Goal: Task Accomplishment & Management: Manage account settings

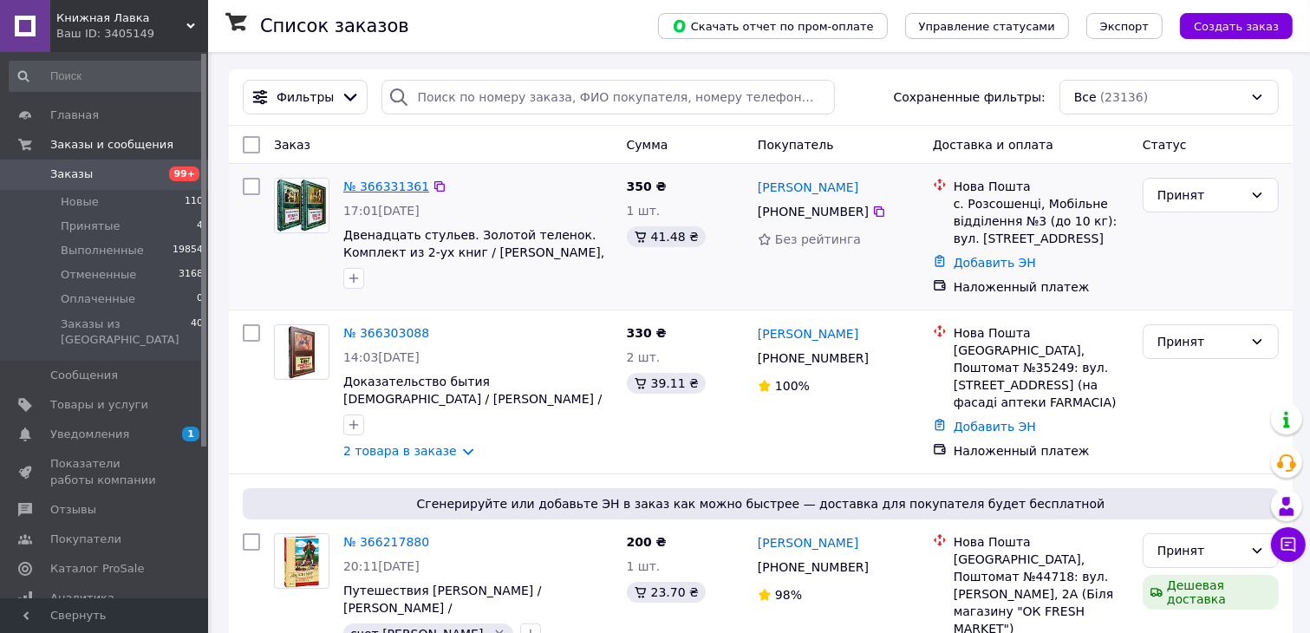
click at [385, 188] on link "№ 366331361" at bounding box center [386, 186] width 86 height 14
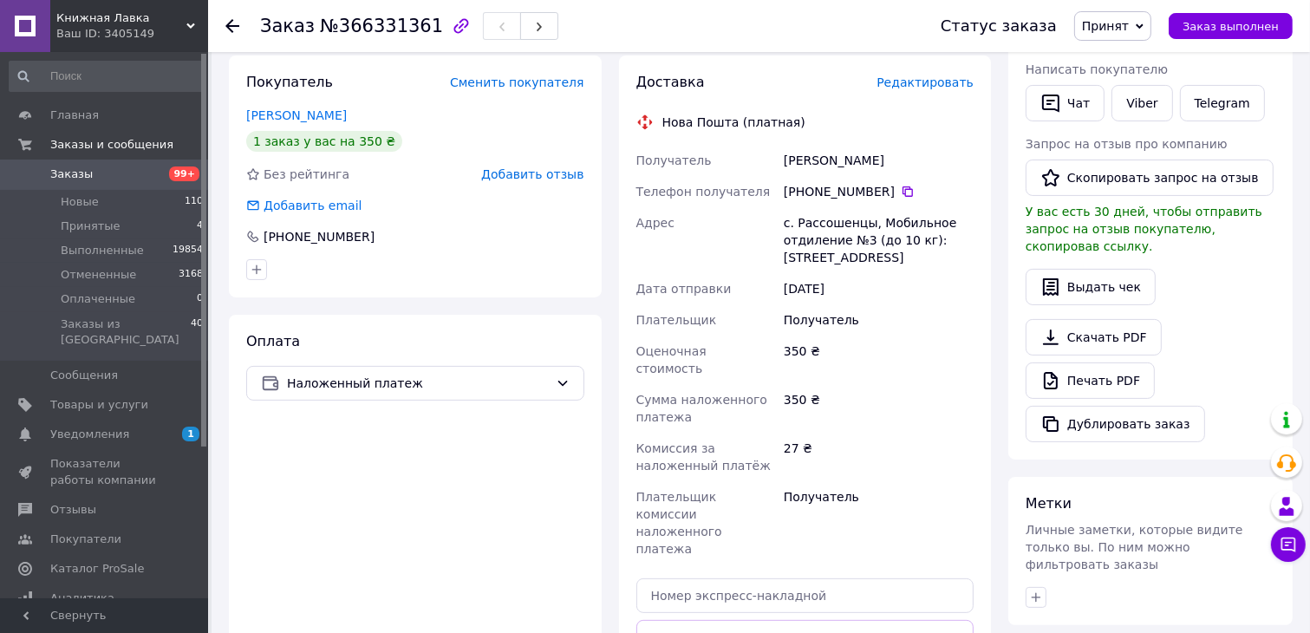
scroll to position [434, 0]
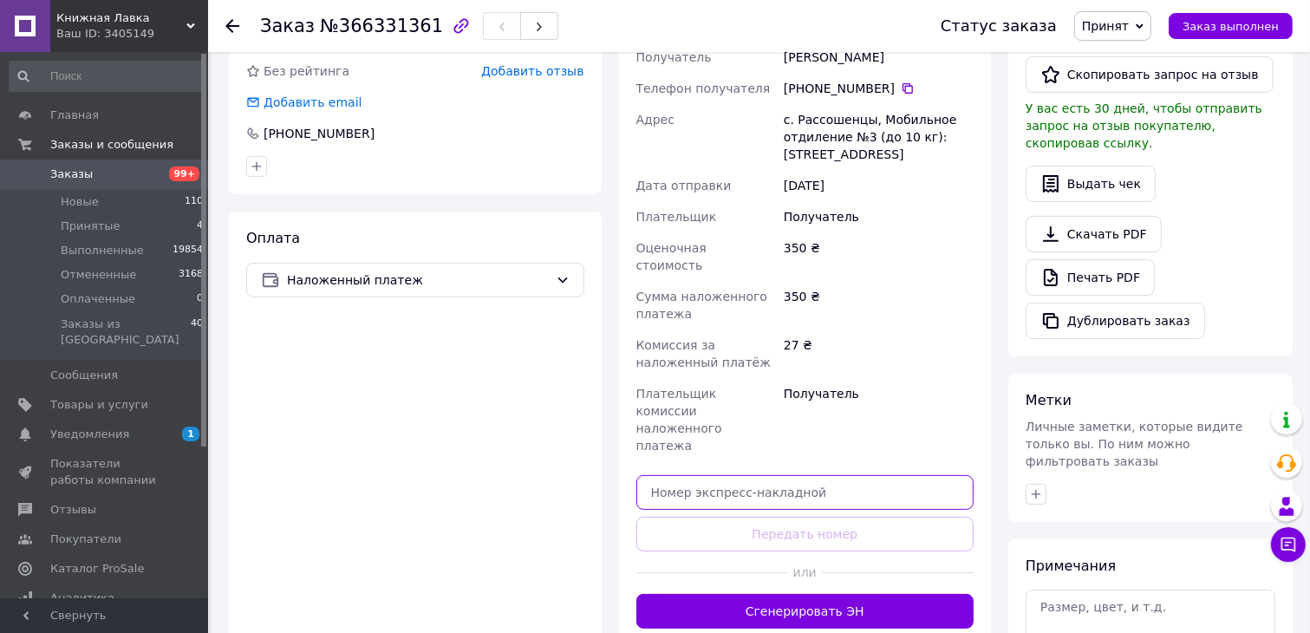
paste input "5900147485"
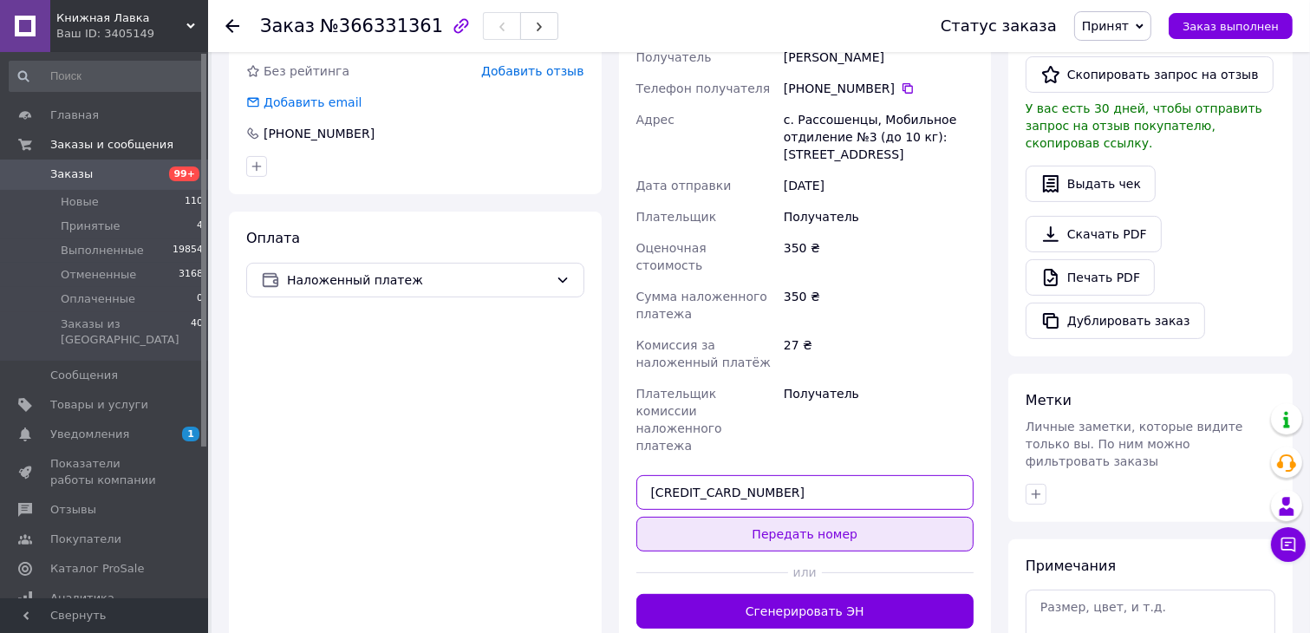
type input "[CREDIT_CARD_NUMBER]"
click at [843, 517] on button "Передать номер" at bounding box center [805, 534] width 338 height 35
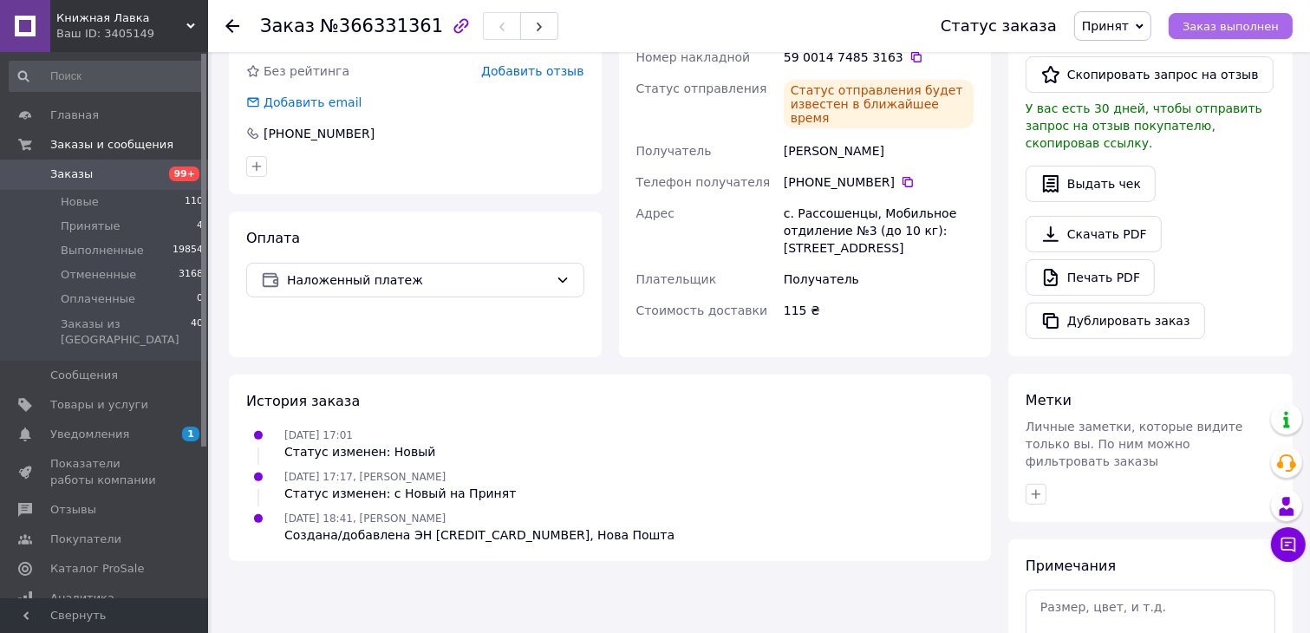
click at [1221, 27] on span "Заказ выполнен" at bounding box center [1231, 26] width 96 height 13
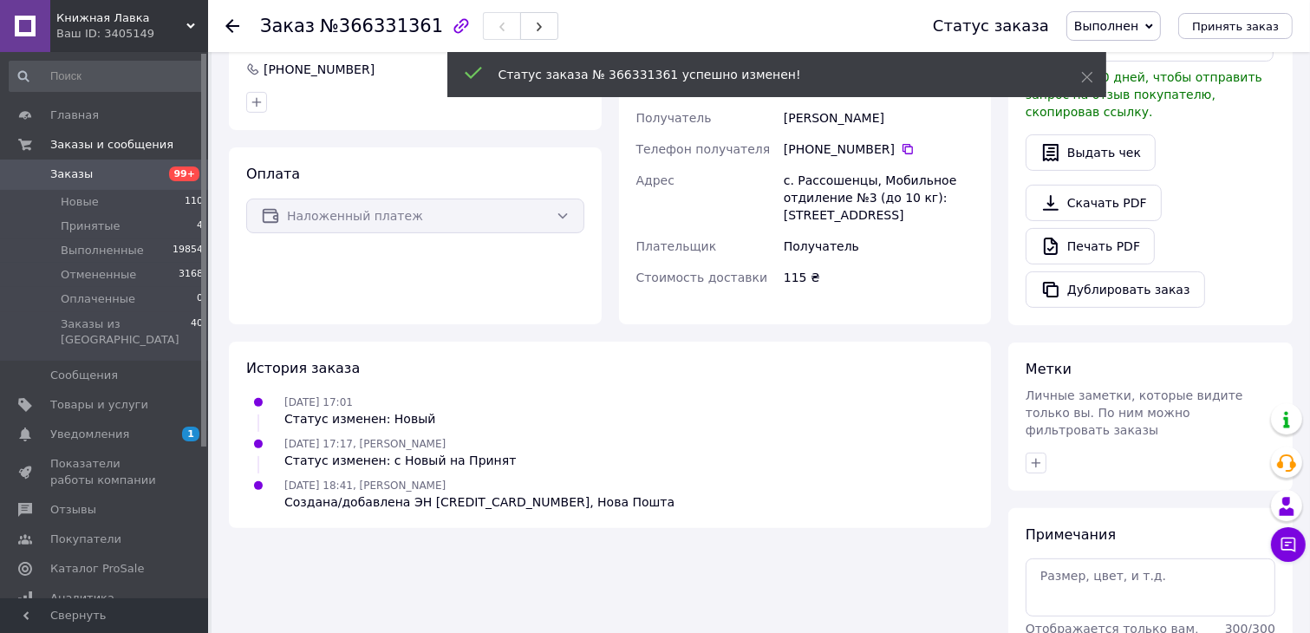
scroll to position [401, 0]
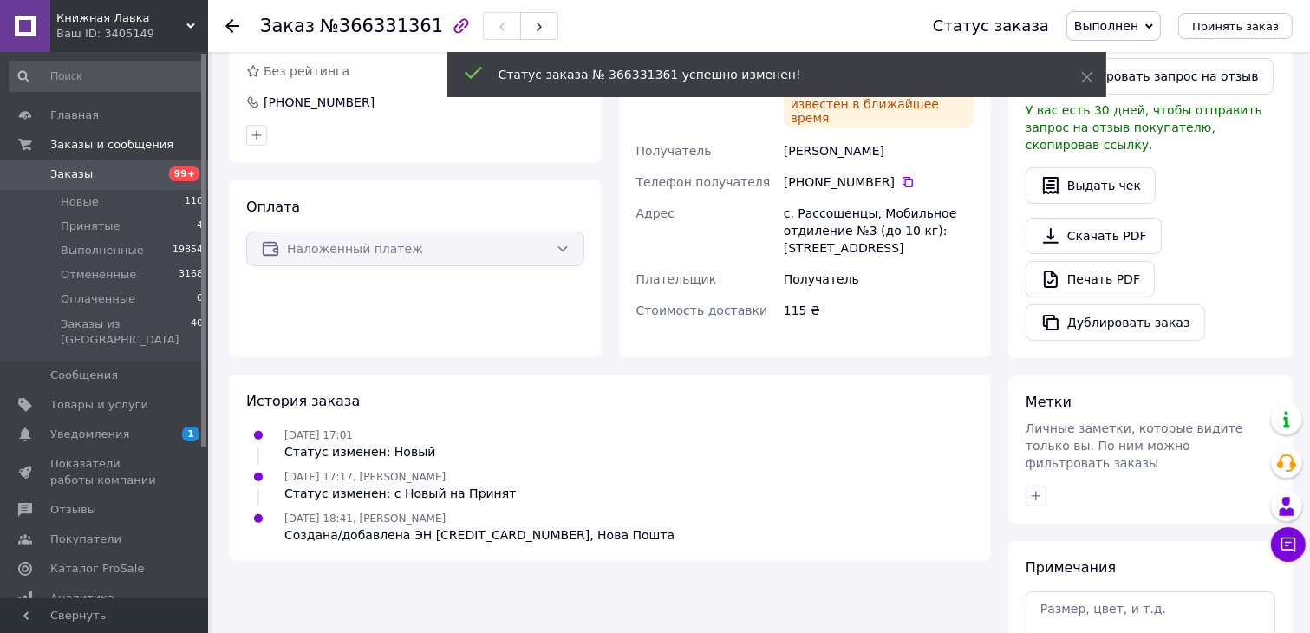
click at [230, 27] on icon at bounding box center [232, 26] width 14 height 14
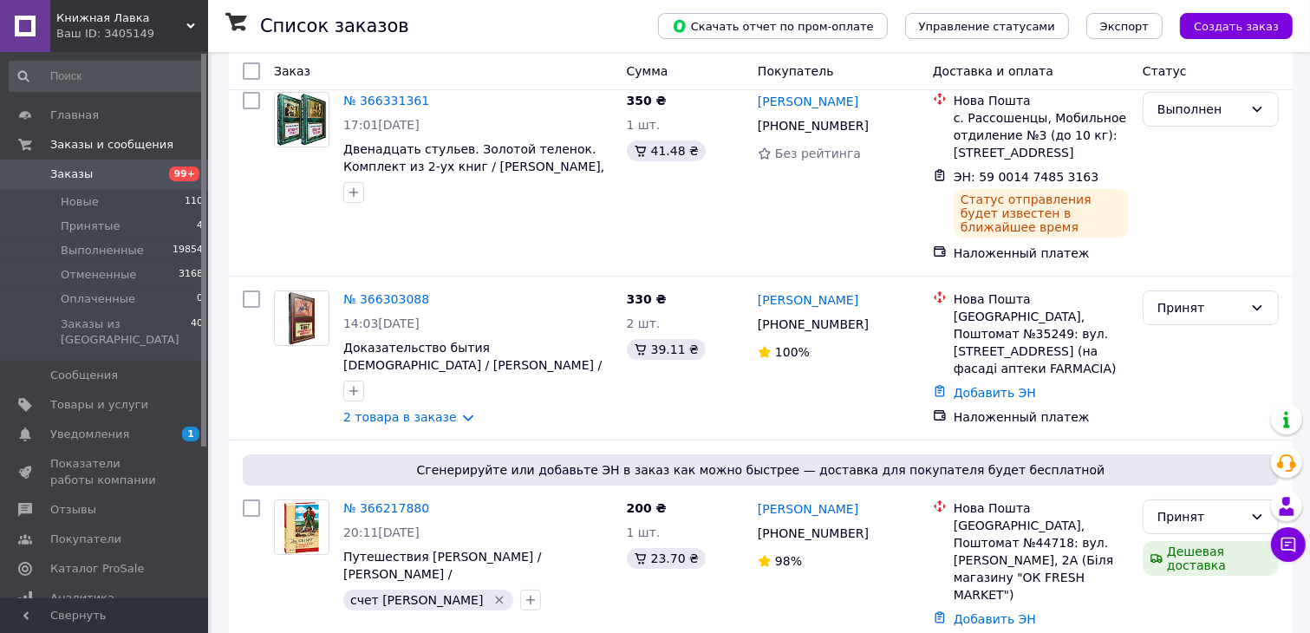
scroll to position [87, 0]
click at [369, 298] on link "№ 366303088" at bounding box center [386, 298] width 86 height 14
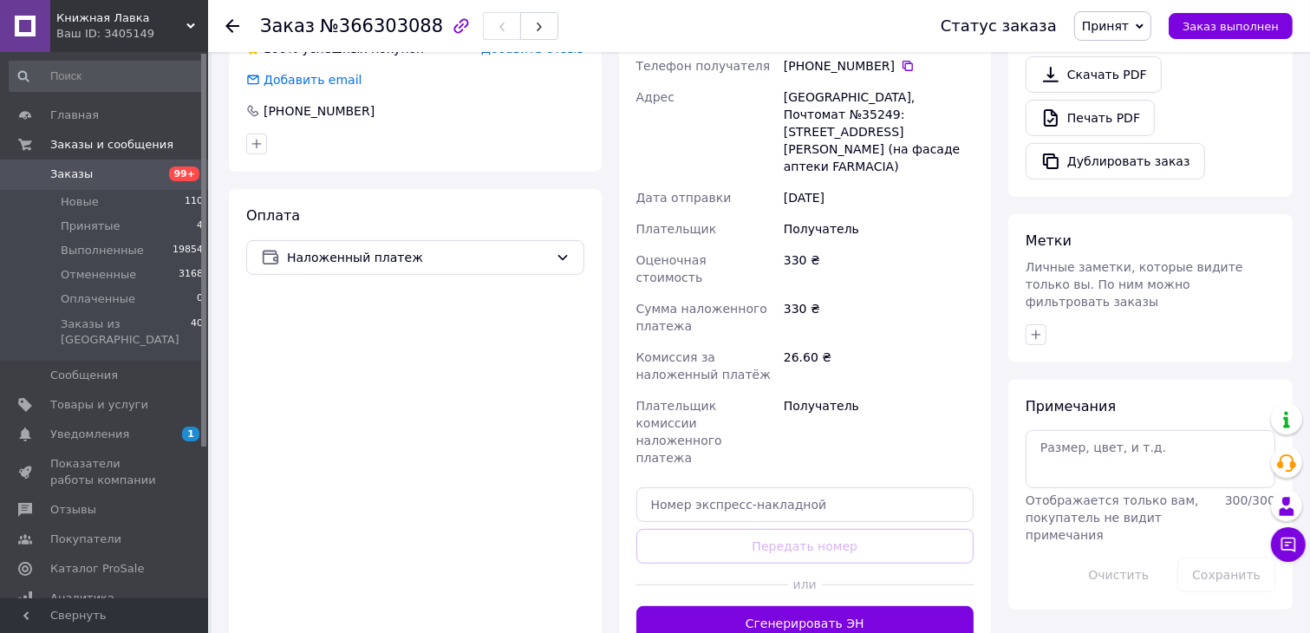
scroll to position [676, 0]
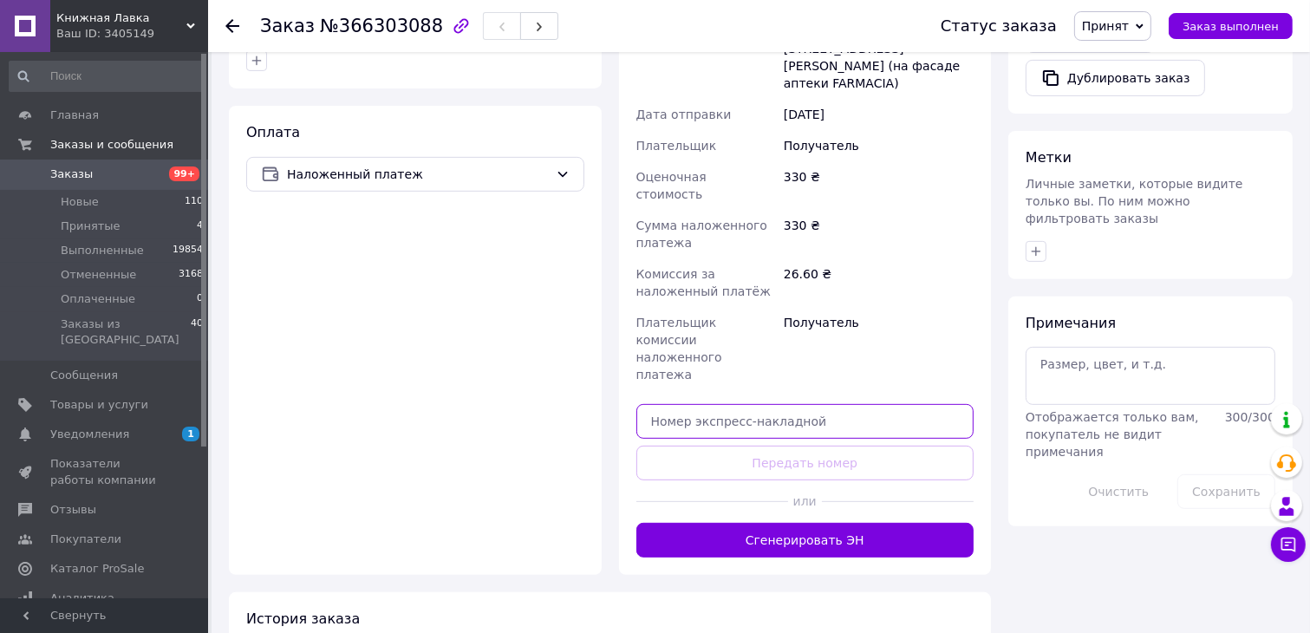
paste input "5900147485"
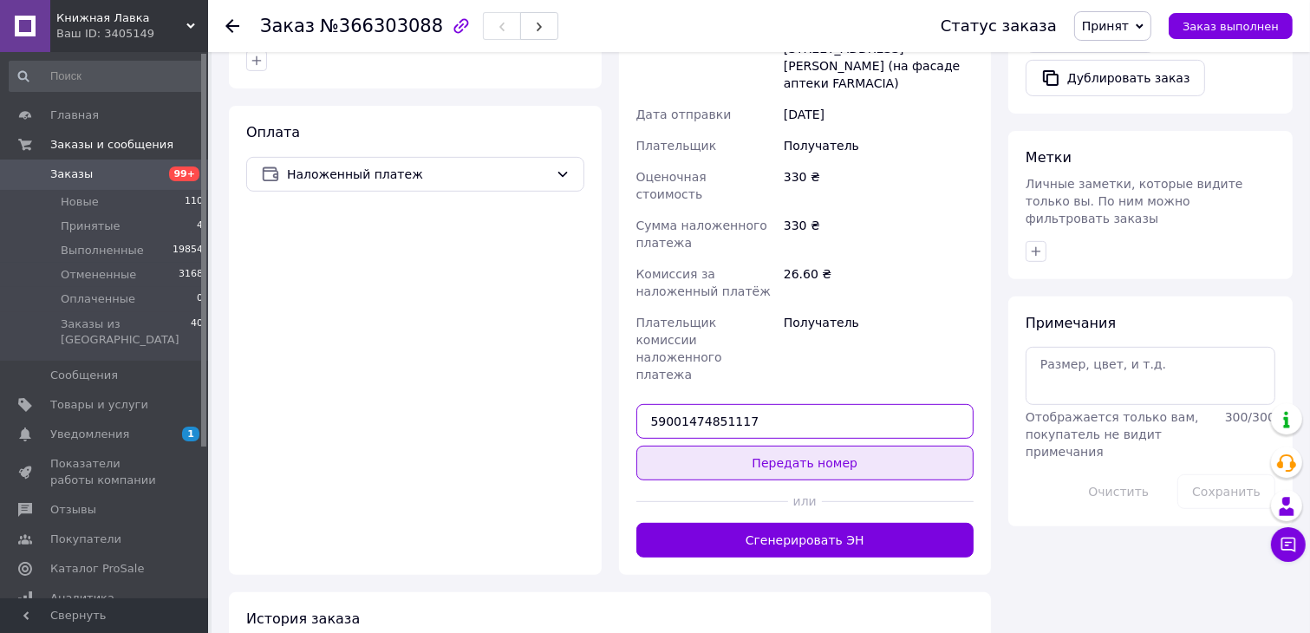
type input "59001474851117"
click at [755, 446] on button "Передать номер" at bounding box center [805, 463] width 338 height 35
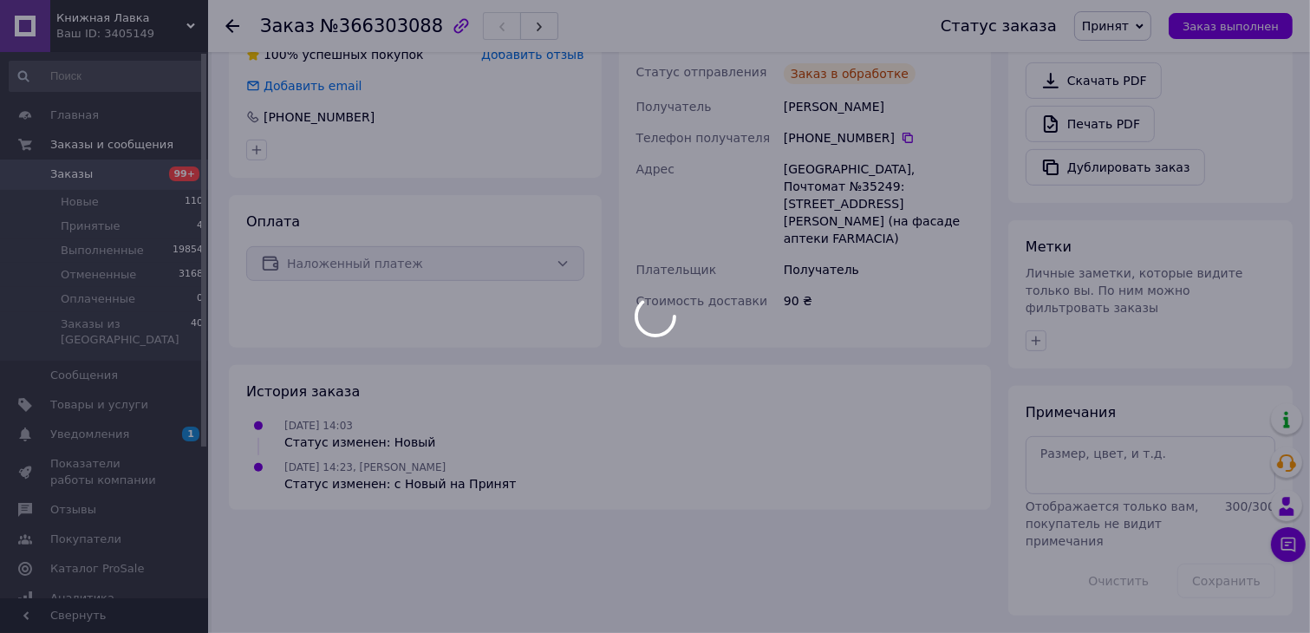
scroll to position [551, 0]
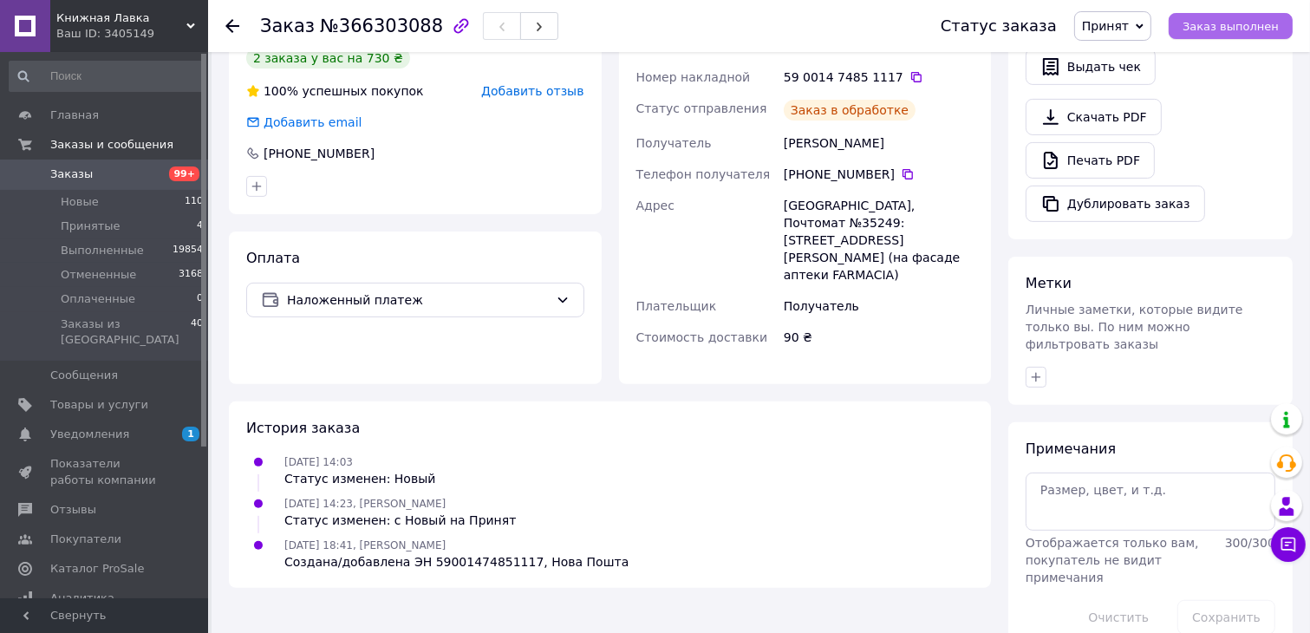
click at [1214, 29] on span "Заказ выполнен" at bounding box center [1231, 26] width 96 height 13
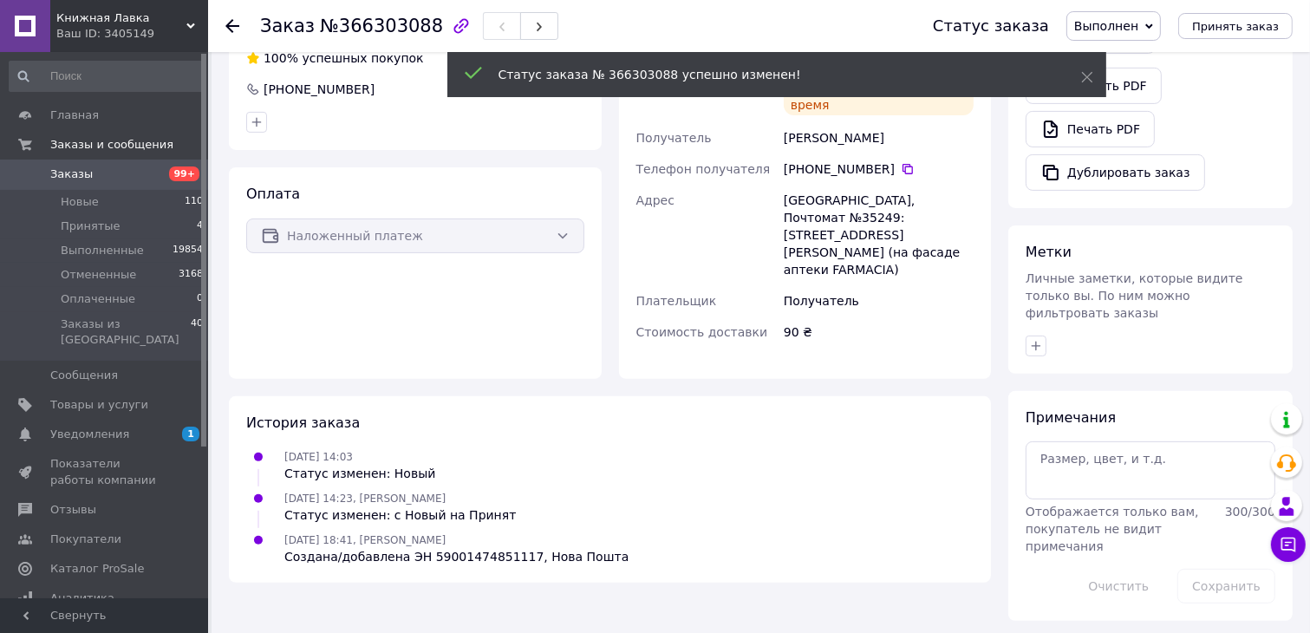
scroll to position [517, 0]
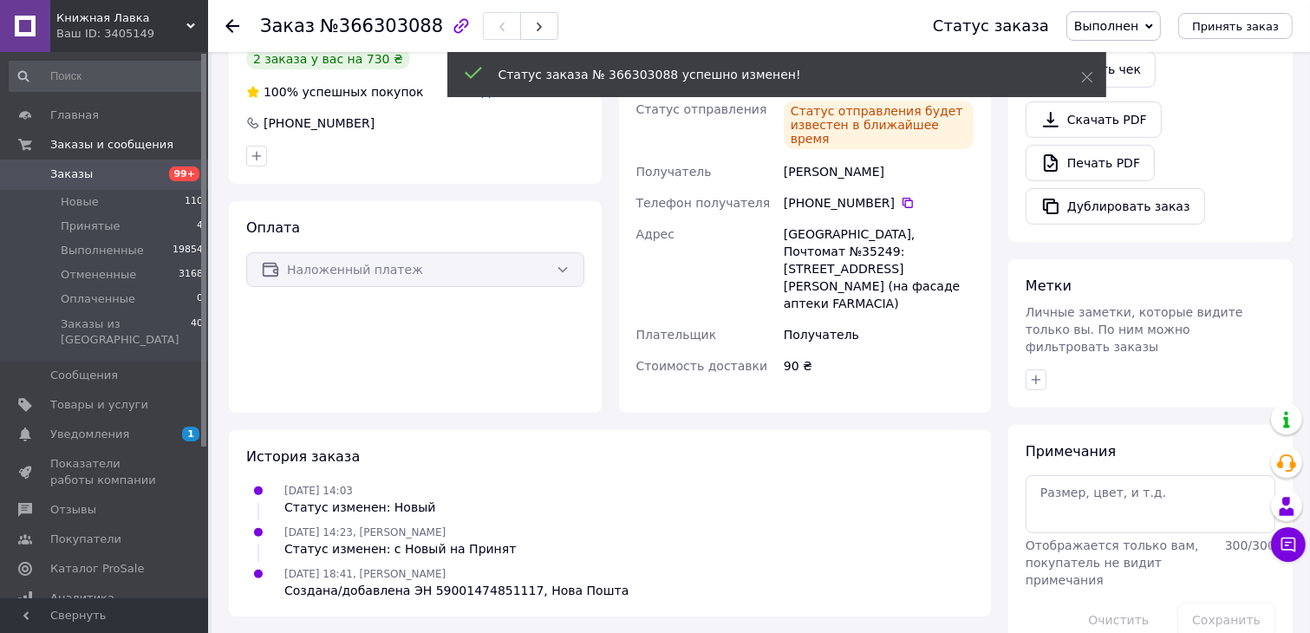
click at [232, 27] on icon at bounding box center [232, 26] width 14 height 14
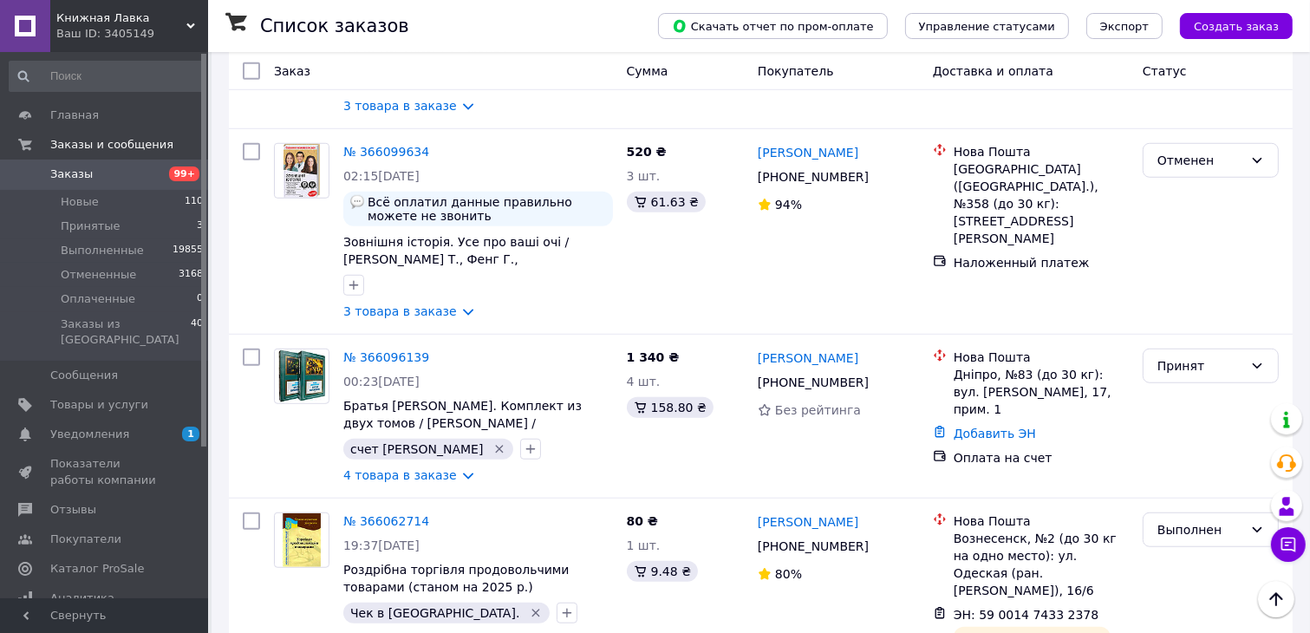
scroll to position [1214, 0]
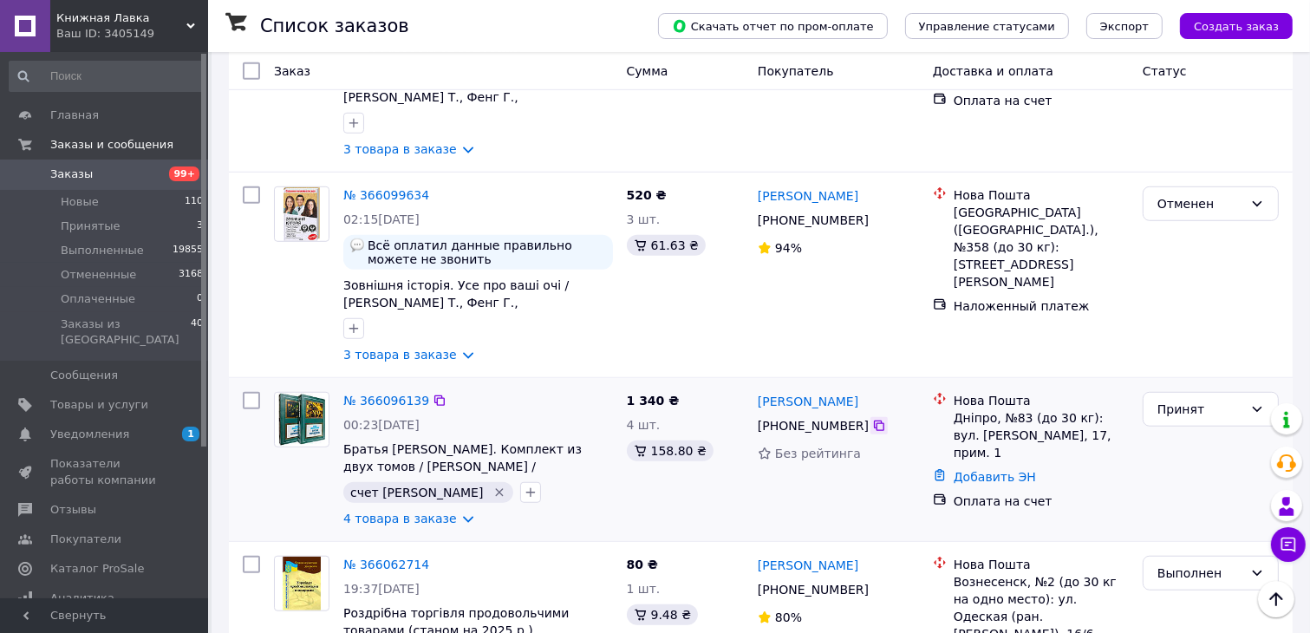
click at [872, 419] on icon at bounding box center [879, 426] width 14 height 14
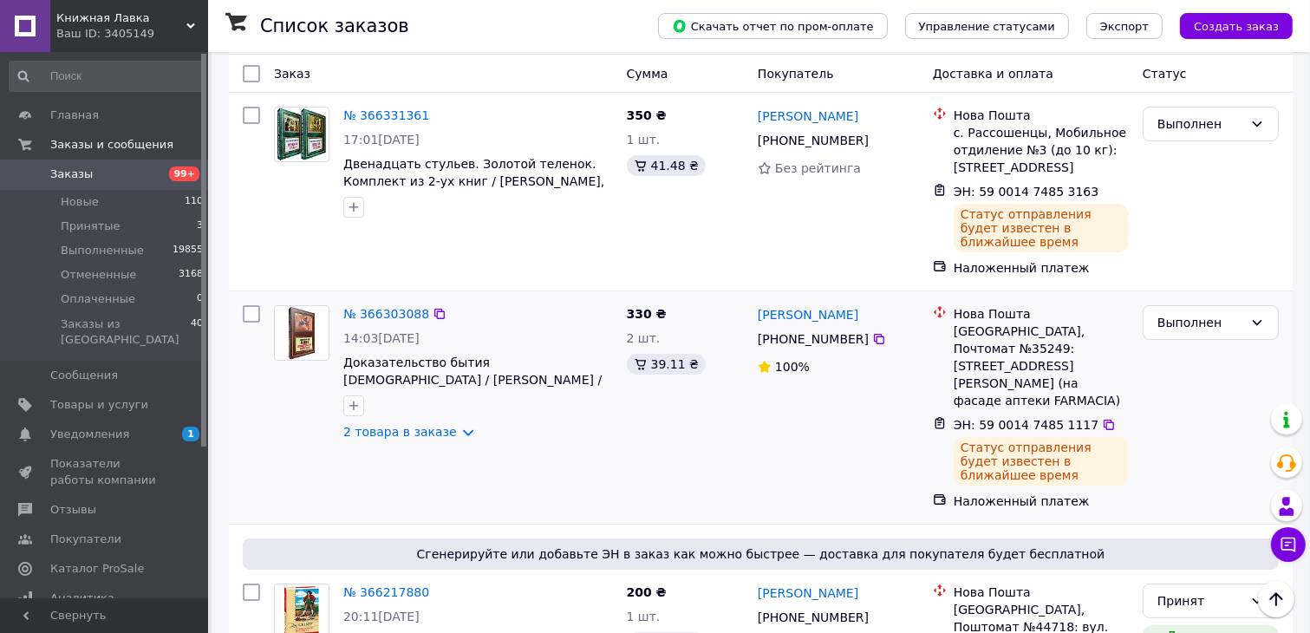
scroll to position [0, 0]
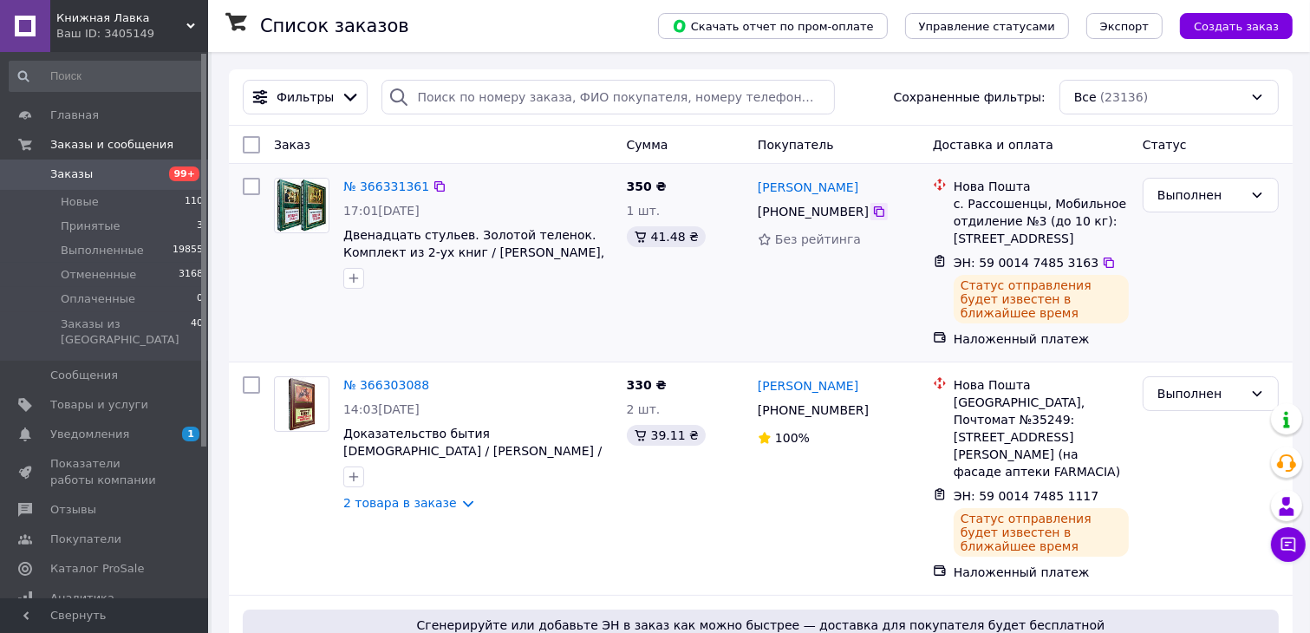
click at [872, 214] on icon at bounding box center [879, 212] width 14 height 14
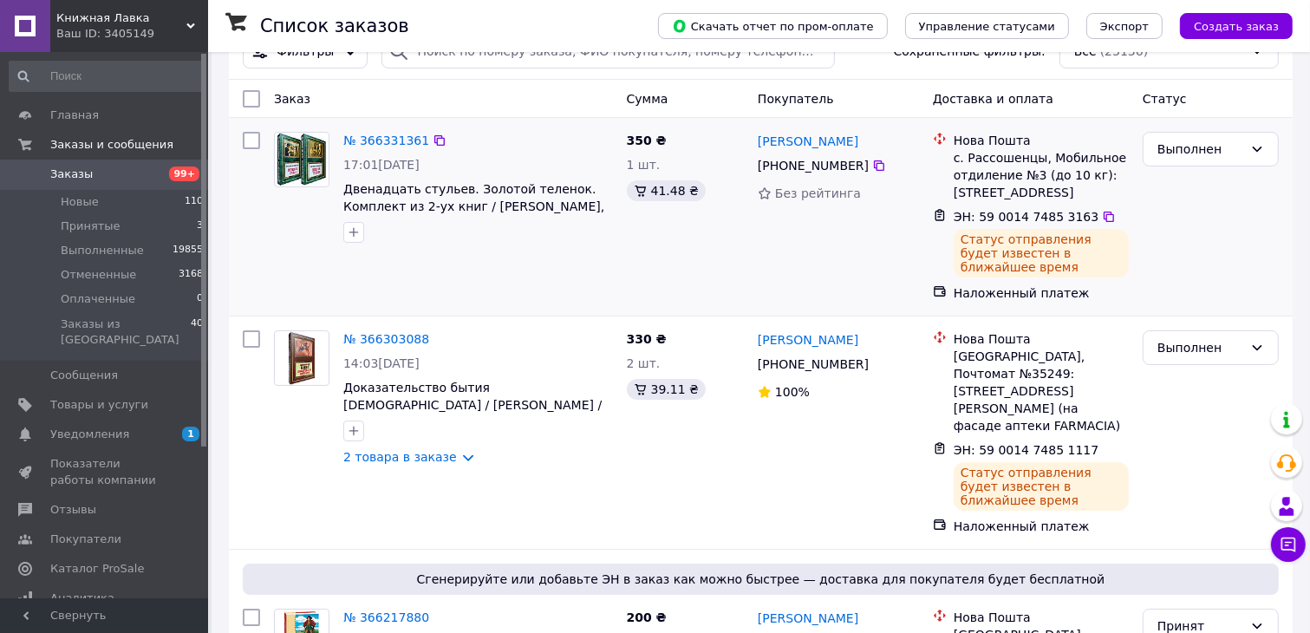
scroll to position [87, 0]
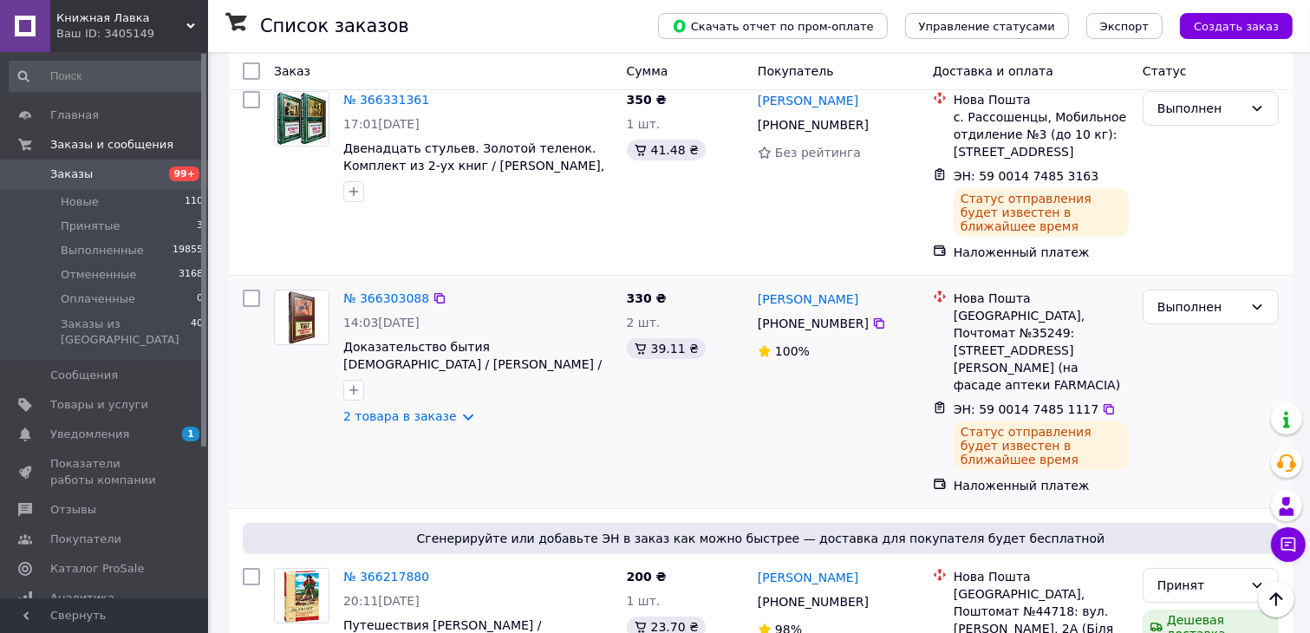
drag, startPoint x: 420, startPoint y: 400, endPoint x: 607, endPoint y: 327, distance: 201.0
click at [420, 409] on link "2 товара в заказе" at bounding box center [400, 416] width 114 height 14
click at [359, 409] on link "2 товара в заказе" at bounding box center [400, 416] width 114 height 14
click at [414, 313] on div "№ 366303088 14:03[DATE] Доказательство бытия [DEMOGRAPHIC_DATA] / [PERSON_NAME]…" at bounding box center [478, 357] width 284 height 149
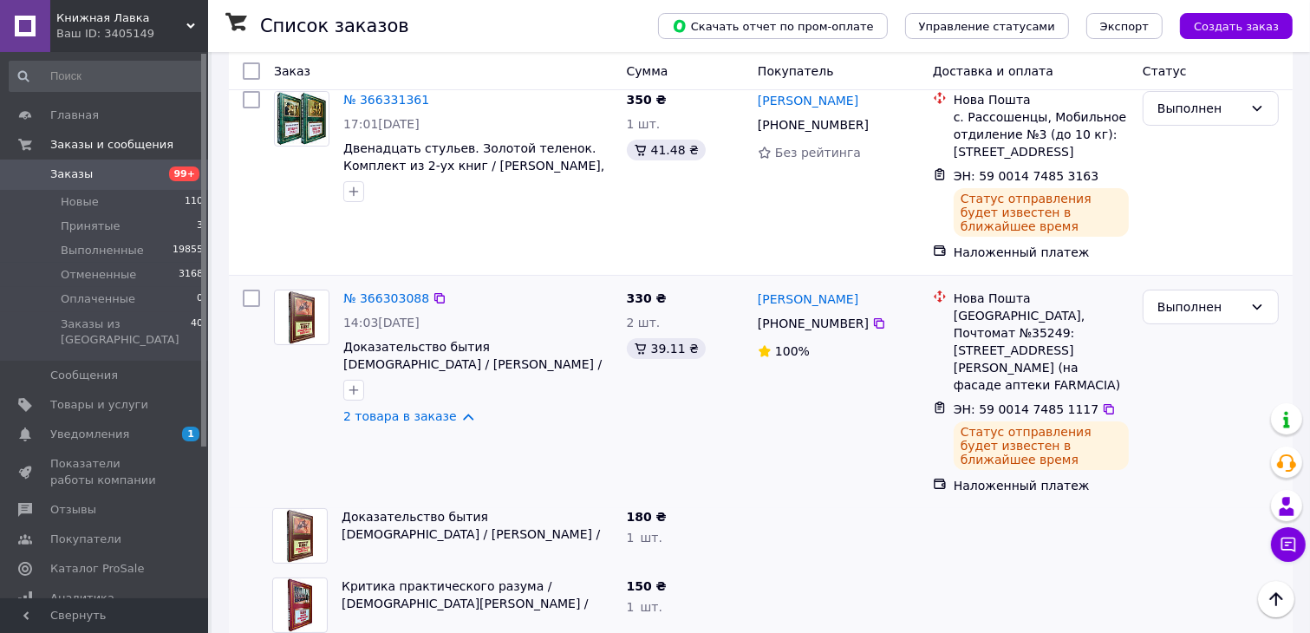
scroll to position [173, 0]
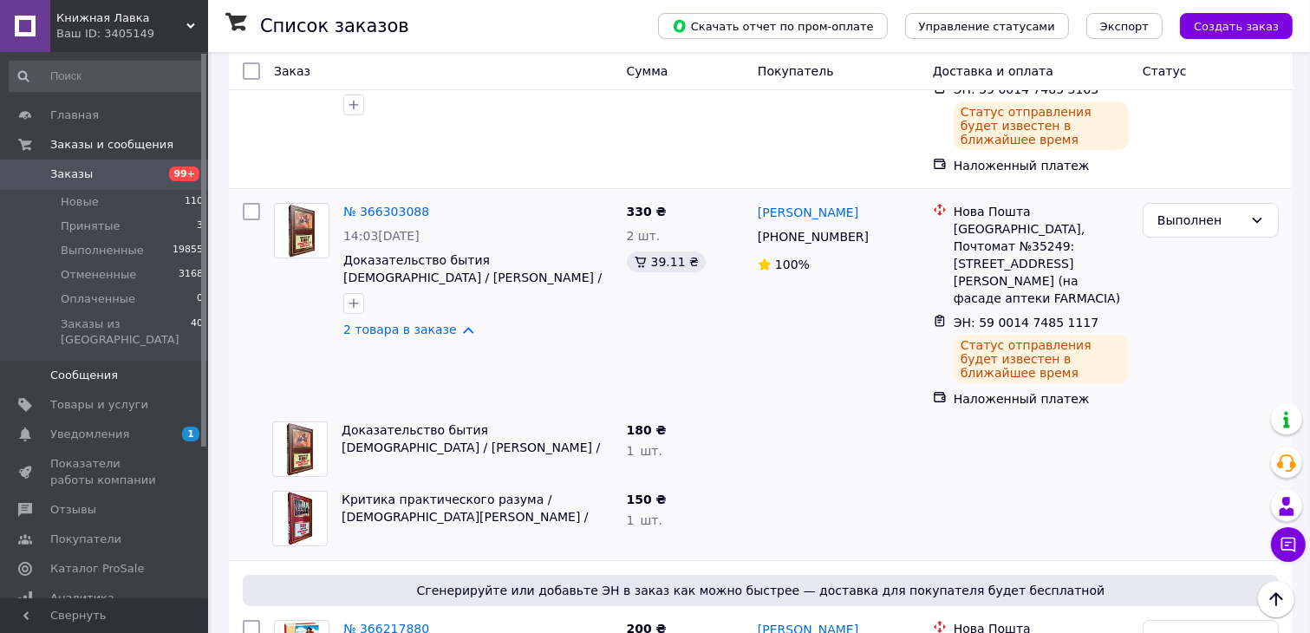
click at [874, 237] on icon at bounding box center [879, 237] width 10 height 10
